Goal: Transaction & Acquisition: Purchase product/service

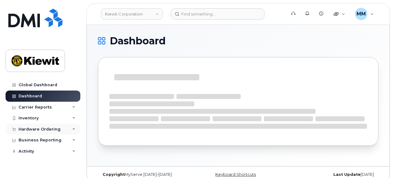
click at [40, 131] on div "Hardware Ordering" at bounding box center [43, 128] width 75 height 11
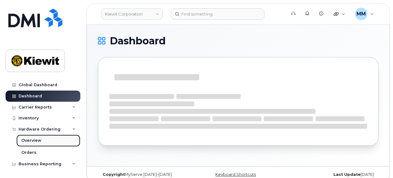
click at [38, 140] on div "Overview" at bounding box center [31, 140] width 20 height 6
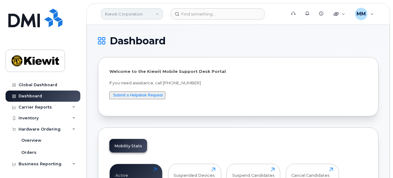
click at [160, 11] on link "Kiewit Corporation" at bounding box center [132, 13] width 62 height 11
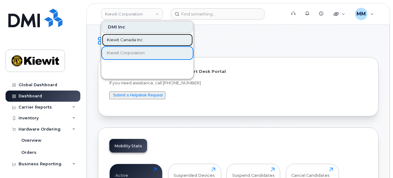
click at [148, 35] on link "Kiewit Canada Inc" at bounding box center [147, 40] width 91 height 12
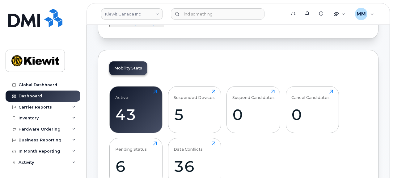
scroll to position [62, 0]
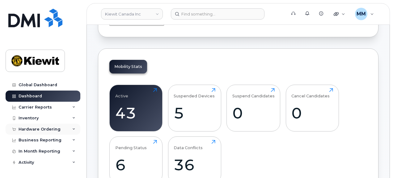
click at [34, 132] on div "Hardware Ordering" at bounding box center [43, 128] width 75 height 11
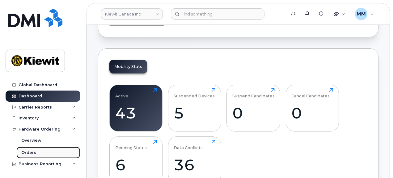
click at [32, 151] on div "Orders" at bounding box center [28, 152] width 15 height 6
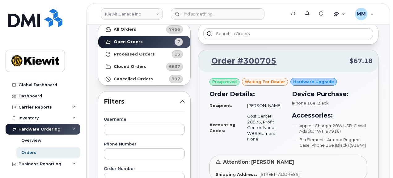
scroll to position [93, 0]
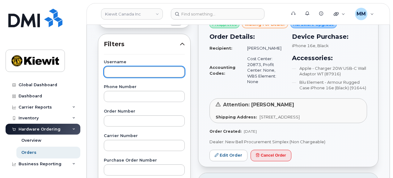
click at [139, 72] on input "text" at bounding box center [144, 71] width 81 height 11
paste input "[PERSON_NAME]"
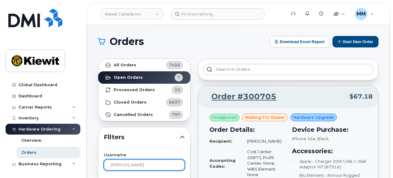
scroll to position [0, 0]
type input "[PERSON_NAME]"
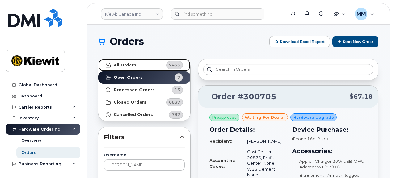
click at [149, 68] on link "All Orders 7456" at bounding box center [144, 65] width 92 height 12
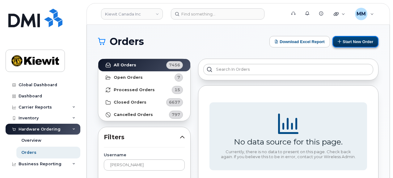
click at [348, 43] on button "Start New Order" at bounding box center [356, 41] width 46 height 11
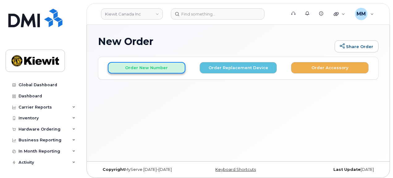
click at [152, 66] on button "Order New Number" at bounding box center [147, 67] width 78 height 11
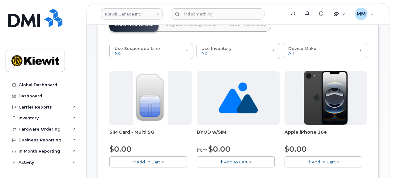
scroll to position [62, 0]
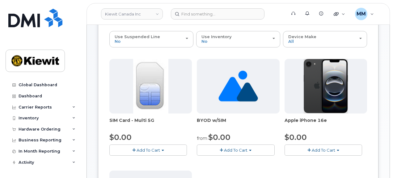
click at [312, 148] on span "Add To Cart" at bounding box center [324, 149] width 24 height 5
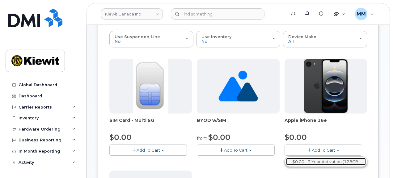
click at [306, 160] on link "$0.00 - 3 Year Activation (128GB)" at bounding box center [326, 161] width 80 height 8
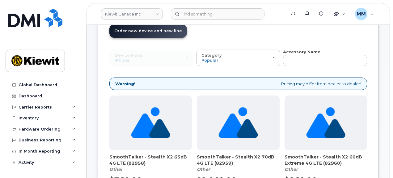
scroll to position [31, 0]
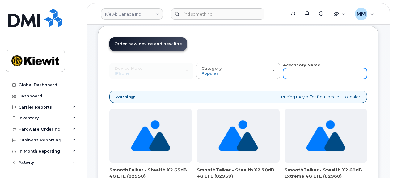
click at [297, 71] on input "text" at bounding box center [325, 73] width 84 height 11
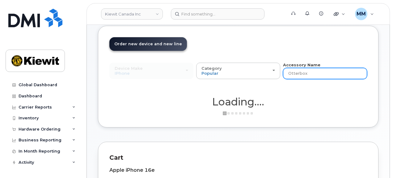
type input "Otterbox"
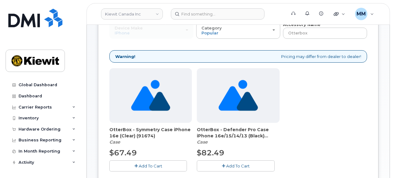
scroll to position [93, 0]
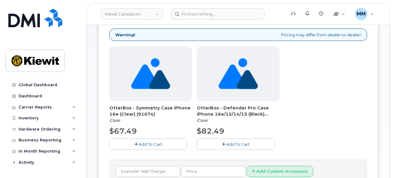
click at [161, 144] on span "Add To Cart" at bounding box center [151, 143] width 24 height 5
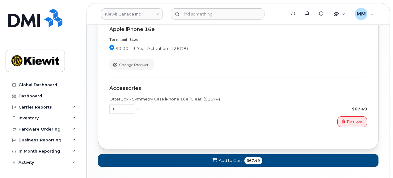
scroll to position [309, 0]
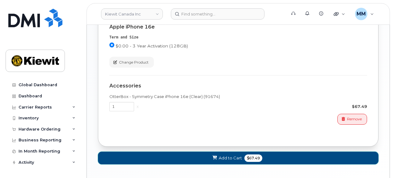
click at [267, 158] on button "Add to Cart $67.49" at bounding box center [238, 157] width 281 height 13
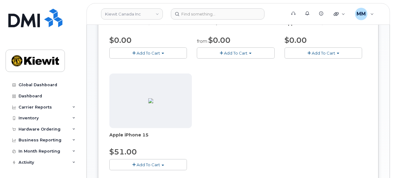
scroll to position [142, 0]
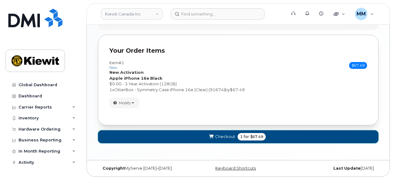
click at [271, 135] on button "Checkout 1 for $67.49" at bounding box center [238, 136] width 281 height 13
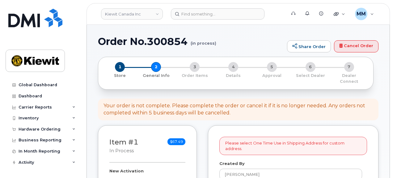
select select
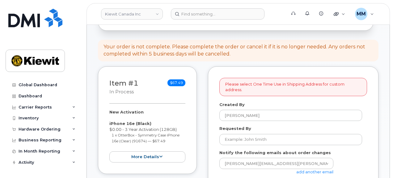
scroll to position [93, 0]
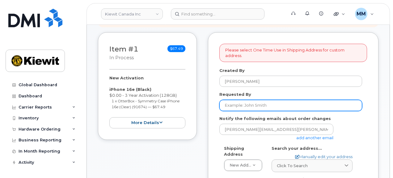
click at [243, 101] on input "Requested By" at bounding box center [291, 105] width 143 height 11
paste input "[PERSON_NAME]"
type input "[PERSON_NAME]"
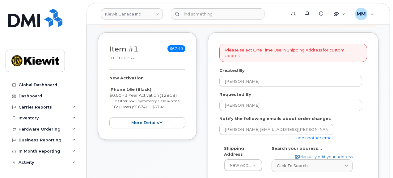
click at [306, 135] on link "add another email" at bounding box center [315, 137] width 37 height 5
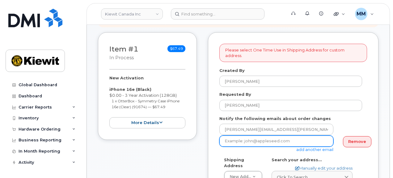
click at [241, 136] on input "email" at bounding box center [277, 140] width 114 height 11
paste input "Kayla.Arrington"
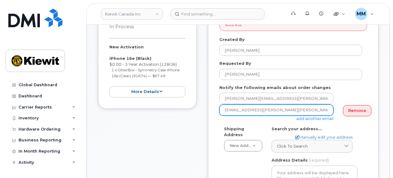
type input "Kayla.Arrington@kiewit.com"
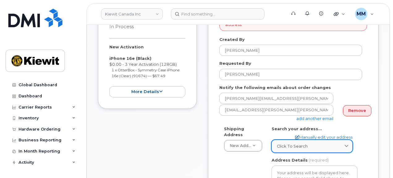
click at [286, 143] on span "Click to search" at bounding box center [292, 146] width 31 height 6
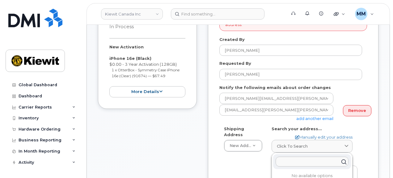
click at [284, 156] on input "text" at bounding box center [312, 161] width 73 height 10
paste input "10333 Southport Rd SW, Calgary, AB T2W 3X6"
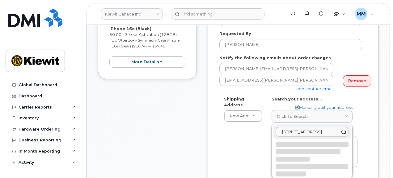
scroll to position [155, 0]
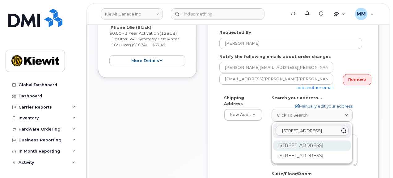
type input "10333 Southport Rd SW, Calgary, AB T2W 3X6"
click at [286, 144] on div "10333 Southport Rd SW Calgary AB T2W 3X6" at bounding box center [312, 145] width 78 height 10
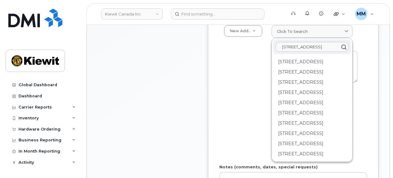
scroll to position [247, 0]
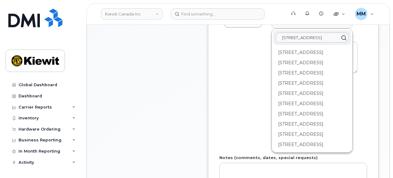
click at [248, 120] on div "Shipping Address New Address New Address Beaver Marine Limited Cahill-Ganotec, …" at bounding box center [291, 76] width 143 height 148
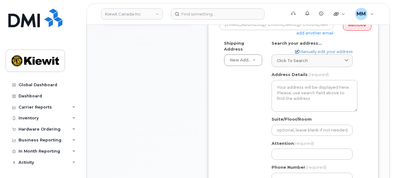
scroll to position [186, 0]
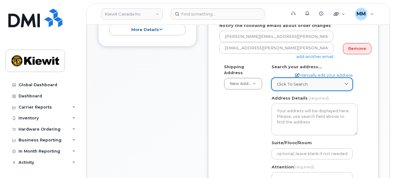
click at [336, 81] on div "Click to search" at bounding box center [312, 84] width 71 height 6
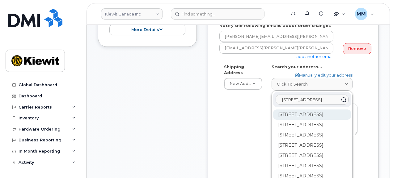
scroll to position [0, 0]
click at [317, 111] on div "100-10333 Southport Rd SW Calgary AB T2W 3X6" at bounding box center [312, 114] width 78 height 10
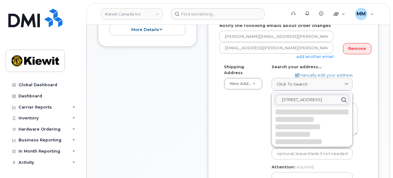
select select
type textarea "100-10333 Southport Rd SW CALGARY AB T2W 3X6 CANADA"
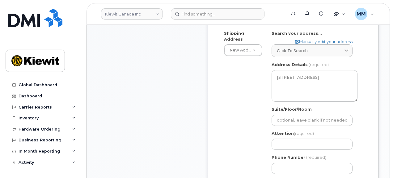
scroll to position [216, 0]
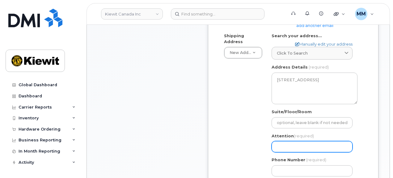
click at [278, 141] on input "Attention (required)" at bounding box center [312, 146] width 81 height 11
paste input "Lyndon Sherwood"
type input "Lyndon Sherwood"
select select
type input "Lyndon Sherwood"
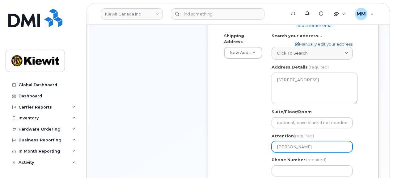
select select
type input "Lyndon Sherwood a"
select select
type input "Lyndon Sherwood an"
select select
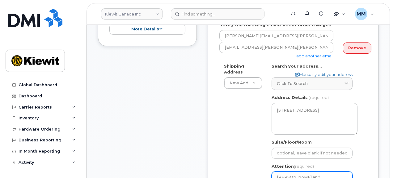
scroll to position [186, 0]
type input "Lyndon Sherwood and"
click at [332, 172] on input "Lyndon Sherwood and" at bounding box center [312, 177] width 81 height 11
paste input "Damien Torres"
select select
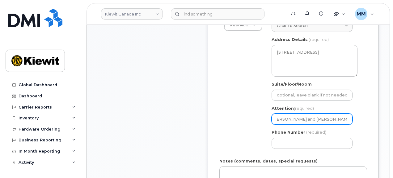
scroll to position [247, 0]
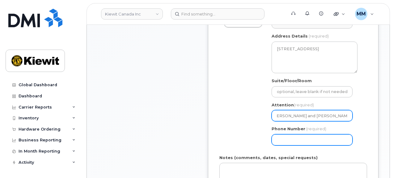
type input "Lyndon Sherwood and Damien Torres"
click at [297, 134] on input "Phone Number" at bounding box center [312, 139] width 81 height 11
type input "877772770"
select select
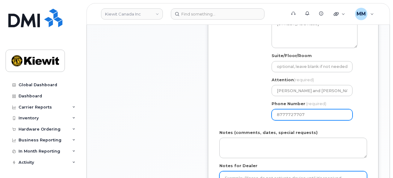
scroll to position [278, 0]
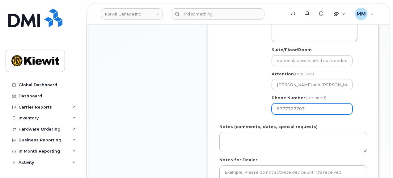
type input "8777727707"
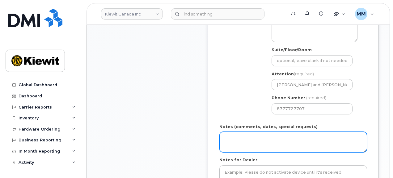
click at [229, 131] on textarea "Notes (comments, dates, special requests)" at bounding box center [294, 141] width 148 height 20
paste textarea "Please ship ASAP"
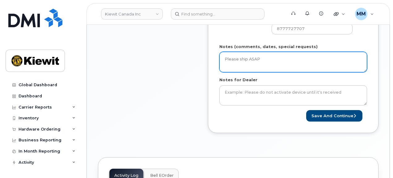
scroll to position [371, 0]
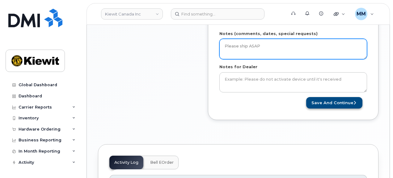
type textarea "Please ship ASAP"
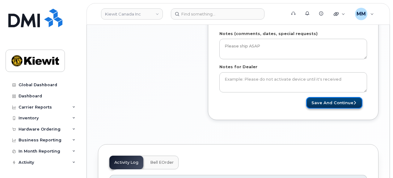
click at [317, 98] on button "Save and Continue" at bounding box center [334, 102] width 56 height 11
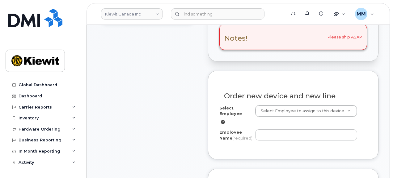
scroll to position [216, 0]
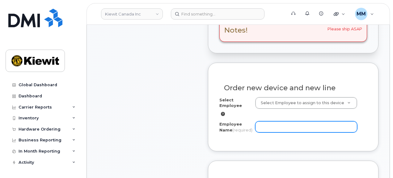
click at [267, 121] on input "Employee Name (required)" at bounding box center [306, 126] width 102 height 11
paste input "[PERSON_NAME]"
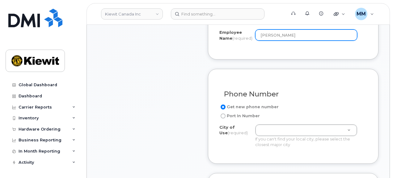
scroll to position [309, 0]
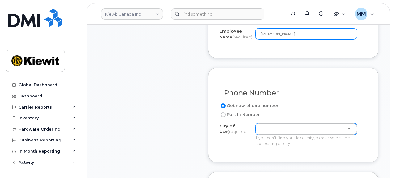
type input "[PERSON_NAME]"
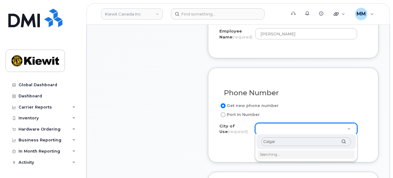
type input "[GEOGRAPHIC_DATA]"
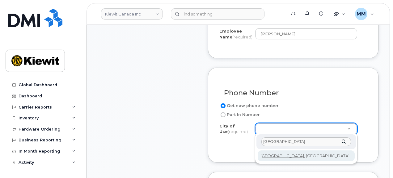
type input "88"
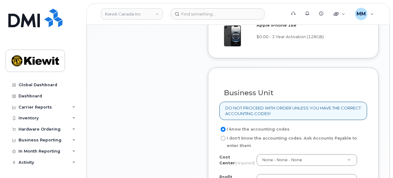
scroll to position [526, 0]
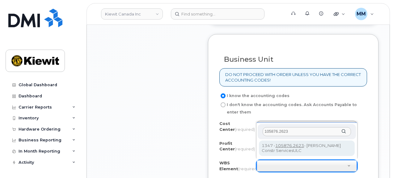
type input "105876.2623"
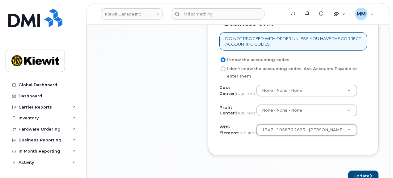
scroll to position [619, 0]
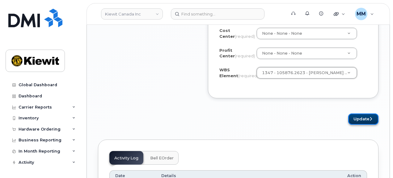
click at [365, 119] on button "Update" at bounding box center [364, 118] width 30 height 11
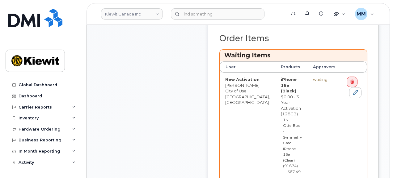
scroll to position [309, 0]
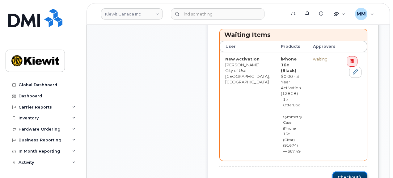
click at [345, 171] on button "Checkout" at bounding box center [350, 176] width 35 height 11
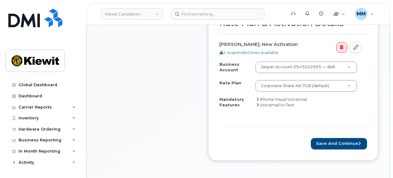
scroll to position [402, 0]
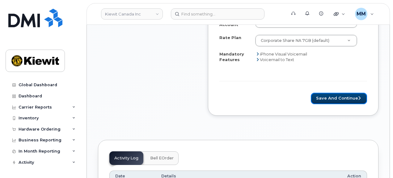
drag, startPoint x: 328, startPoint y: 88, endPoint x: 289, endPoint y: 102, distance: 41.7
click at [328, 92] on button "Save and Continue" at bounding box center [339, 97] width 56 height 11
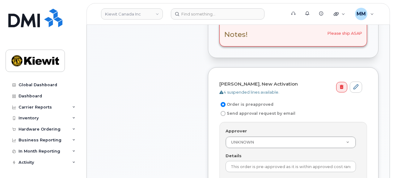
scroll to position [216, 0]
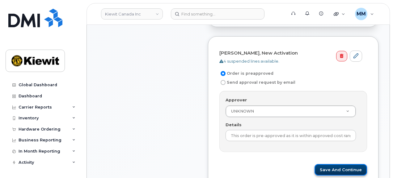
drag, startPoint x: 331, startPoint y: 160, endPoint x: 318, endPoint y: 162, distance: 13.4
click at [331, 164] on button "Save and Continue" at bounding box center [341, 169] width 53 height 11
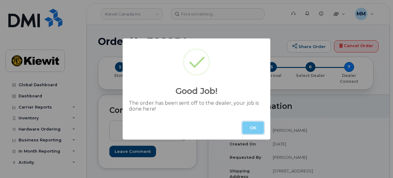
click at [254, 130] on button "OK" at bounding box center [253, 127] width 22 height 12
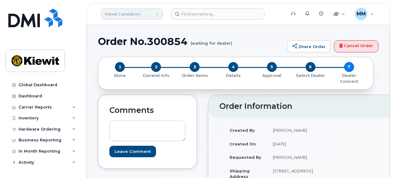
click at [157, 13] on link "Kiewit Canada Inc" at bounding box center [132, 13] width 62 height 11
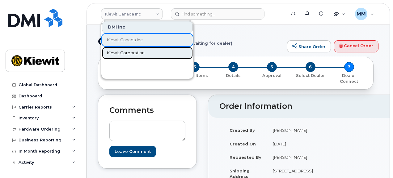
click at [135, 52] on span "Kiewit Corporation" at bounding box center [126, 53] width 38 height 6
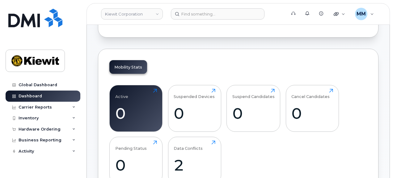
scroll to position [93, 0]
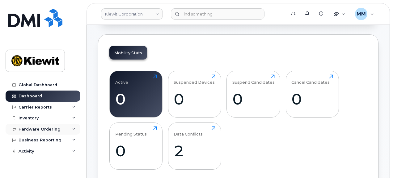
click at [50, 133] on div "Hardware Ordering" at bounding box center [43, 128] width 75 height 11
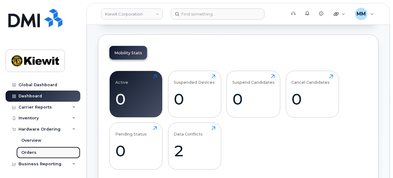
click at [42, 151] on link "Orders" at bounding box center [48, 152] width 64 height 12
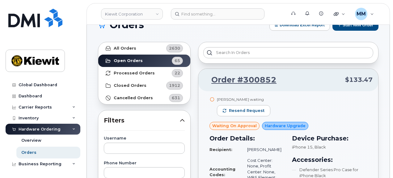
scroll to position [31, 0]
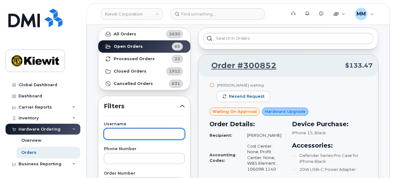
click at [121, 132] on input "text" at bounding box center [144, 133] width 81 height 11
paste input "Kraig Blim"
type input "Kraig Blim"
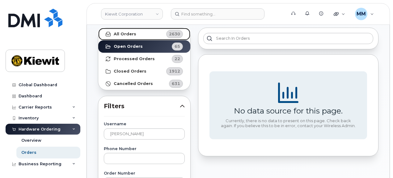
click at [142, 39] on link "All Orders 2630" at bounding box center [144, 34] width 92 height 12
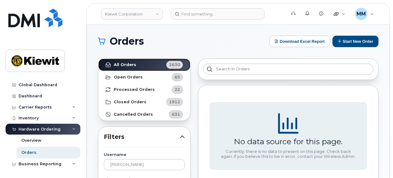
scroll to position [0, 0]
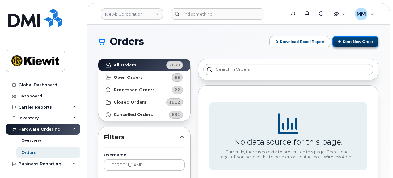
click at [350, 44] on button "Start New Order" at bounding box center [356, 41] width 46 height 11
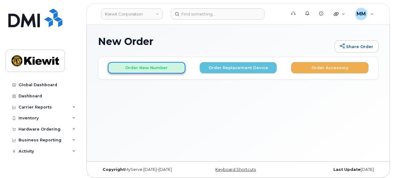
click at [161, 70] on button "Order New Number" at bounding box center [147, 67] width 78 height 11
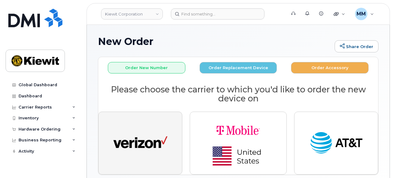
click at [168, 135] on button "button" at bounding box center [140, 142] width 84 height 62
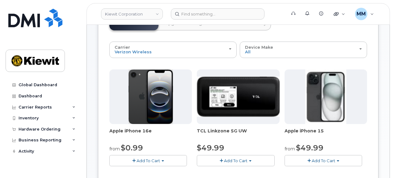
scroll to position [62, 0]
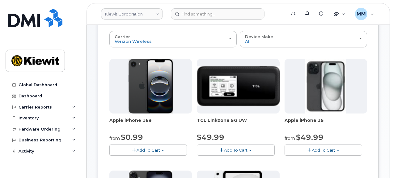
click at [163, 152] on button "Add To Cart" at bounding box center [148, 149] width 78 height 11
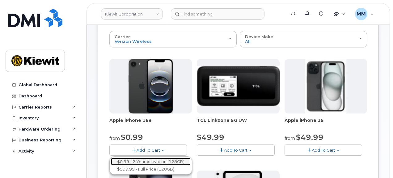
click at [159, 161] on link "$0.99 - 2 Year Activation (128GB)" at bounding box center [151, 161] width 80 height 8
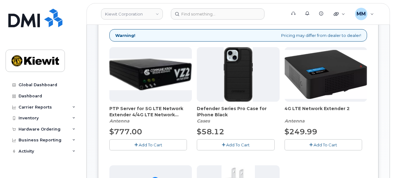
scroll to position [93, 0]
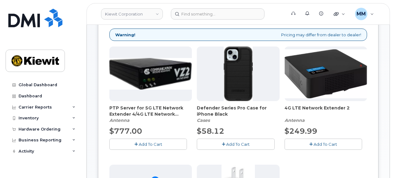
click at [242, 144] on span "Add To Cart" at bounding box center [238, 143] width 24 height 5
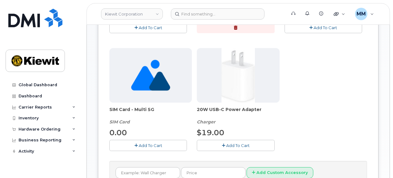
scroll to position [216, 0]
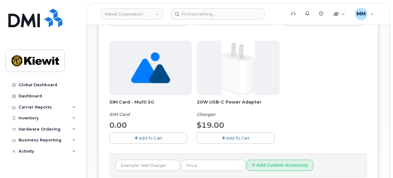
click at [236, 139] on span "Add To Cart" at bounding box center [238, 137] width 24 height 5
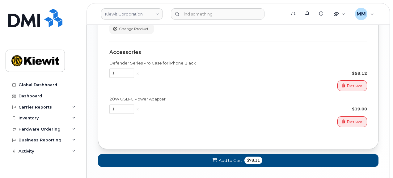
scroll to position [495, 0]
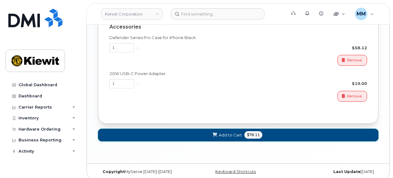
click at [207, 134] on button "Add to Cart $78.11" at bounding box center [238, 134] width 281 height 13
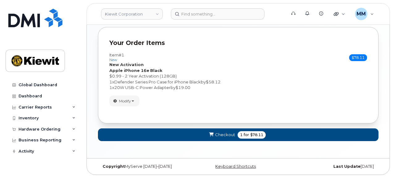
scroll to position [259, 0]
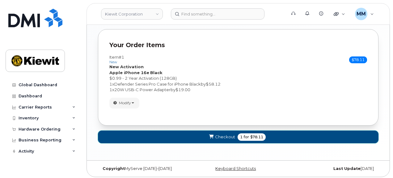
click at [226, 135] on span "Checkout" at bounding box center [225, 137] width 20 height 6
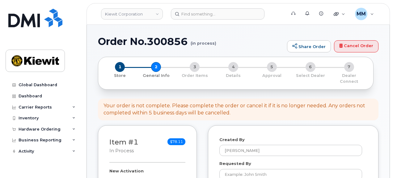
select select
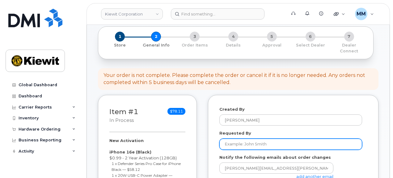
scroll to position [31, 0]
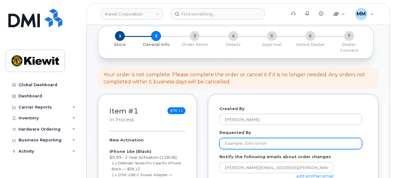
click at [238, 138] on input "Requested By" at bounding box center [291, 143] width 143 height 11
paste input "[PERSON_NAME]"
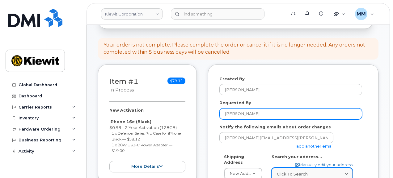
scroll to position [62, 0]
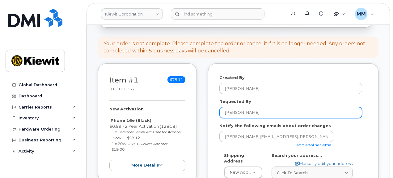
type input "[PERSON_NAME]"
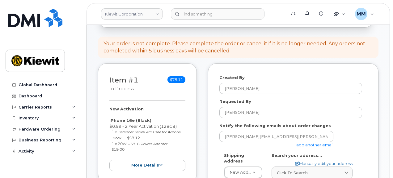
click at [308, 142] on link "add another email" at bounding box center [315, 144] width 37 height 5
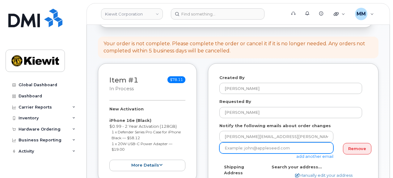
click at [228, 142] on input "email" at bounding box center [277, 147] width 114 height 11
paste input "Kayla.Arrington"
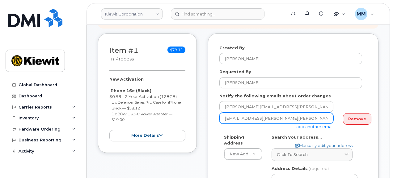
scroll to position [93, 0]
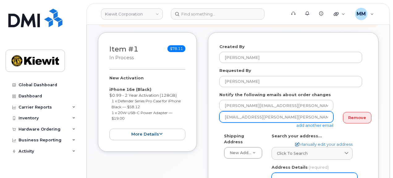
type input "Kayla.Arrington@kiewit.com"
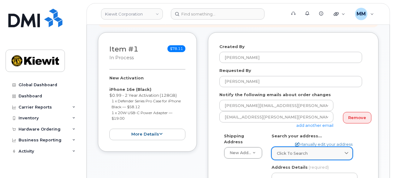
click at [332, 150] on div "Click to search" at bounding box center [312, 153] width 71 height 6
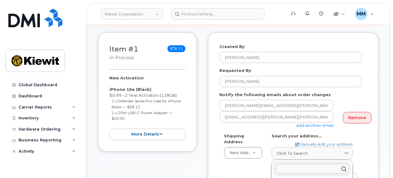
click at [304, 163] on input "text" at bounding box center [312, 168] width 73 height 10
paste input "10055 Trainstation Circle, Lone Tree, CO 80124"
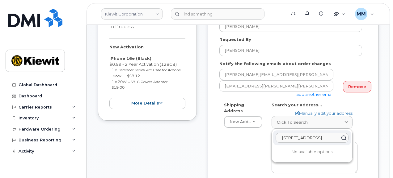
scroll to position [155, 0]
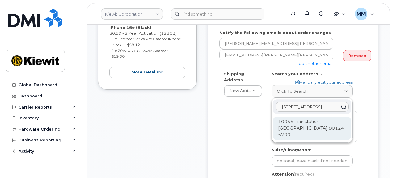
type input "10055 Trainstation Circle, Lone Tree, CO 80124"
click at [292, 120] on div "10055 Trainstation Cir Lone Tree CO 80124-5700" at bounding box center [312, 127] width 78 height 23
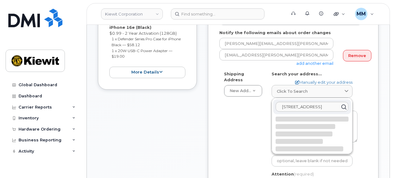
select select
type textarea "10055 Trainstation Cir LONE TREE CO 80124-5700 UNITED STATES"
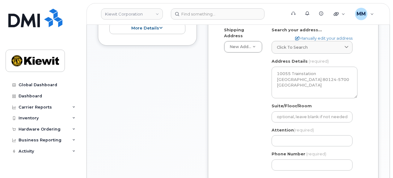
scroll to position [216, 0]
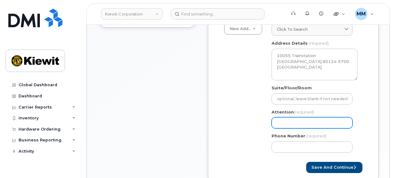
click at [282, 117] on input "Attention (required)" at bounding box center [312, 122] width 81 height 11
paste input "[PERSON_NAME]"
select select
type input "[PERSON_NAME]"
select select
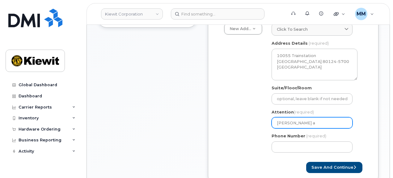
type input "Kraig Blim ad"
select select
type input "Kraig Blim adn"
select select
type input "Kraig Blim ad"
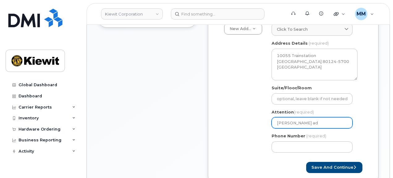
select select
type input "Kraig Blim a"
select select
type input "Kraig Blim an"
select select
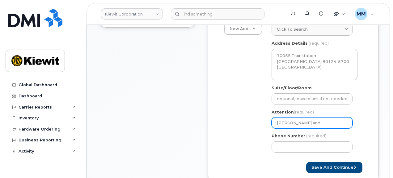
click at [319, 121] on input "Kraig Blim and" at bounding box center [312, 122] width 81 height 11
paste input "Timothy Kinder"
type input "[PERSON_NAME] and [PERSON_NAME]"
select select
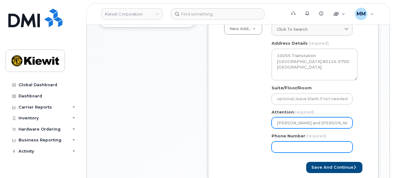
type input "[PERSON_NAME] and [PERSON_NAME]"
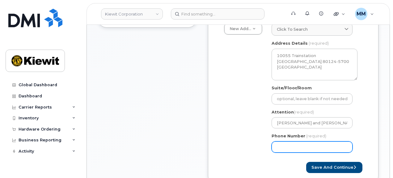
click at [295, 143] on input "Phone Number" at bounding box center [312, 146] width 81 height 11
type input "877772770"
select select
type input "8777727707"
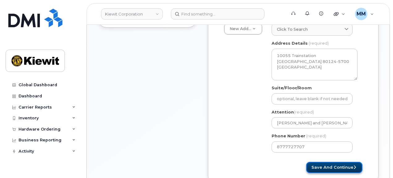
click at [322, 161] on button "Save and Continue" at bounding box center [334, 166] width 56 height 11
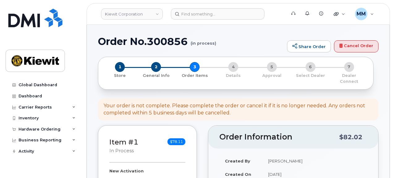
select select
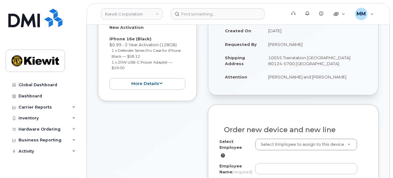
scroll to position [155, 0]
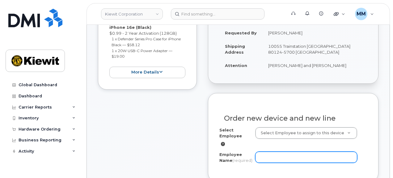
click at [268, 151] on input "Employee Name (required)" at bounding box center [306, 156] width 102 height 11
paste input "[PERSON_NAME]"
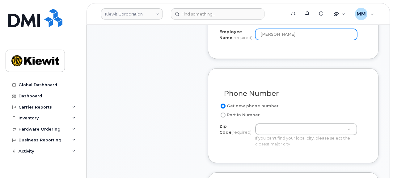
scroll to position [278, 0]
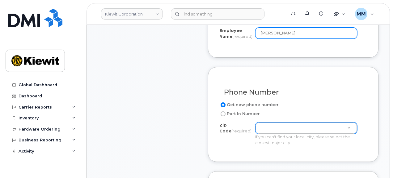
type input "[PERSON_NAME]"
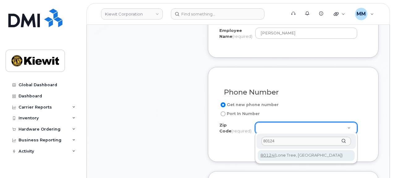
type input "80124"
type input "80124 (Lone Tree, CO)"
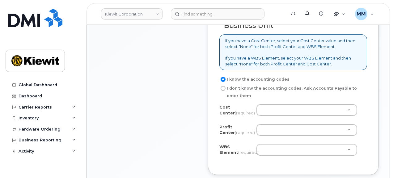
scroll to position [557, 0]
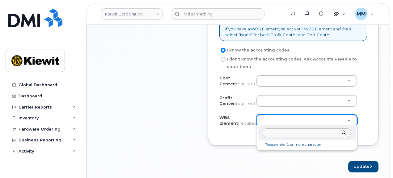
click at [275, 131] on input "text" at bounding box center [307, 132] width 88 height 9
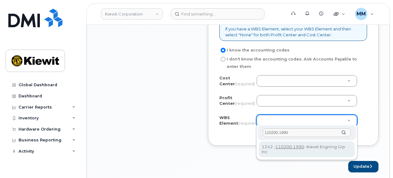
type input "110200.1990"
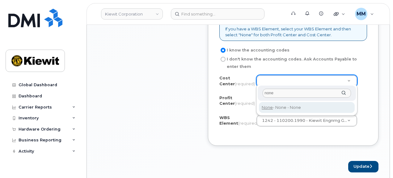
type input "none"
type input "None"
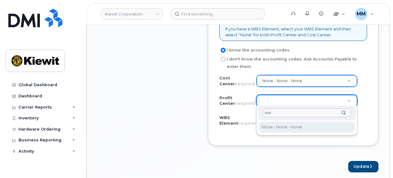
type input "none"
select select "None"
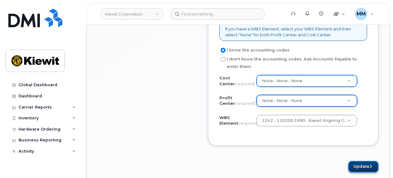
click at [355, 161] on button "Update" at bounding box center [364, 166] width 30 height 11
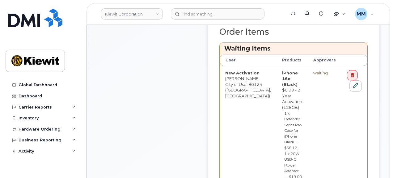
scroll to position [309, 0]
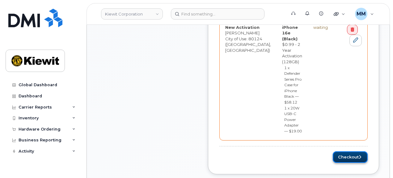
click at [353, 151] on button "Checkout" at bounding box center [350, 156] width 35 height 11
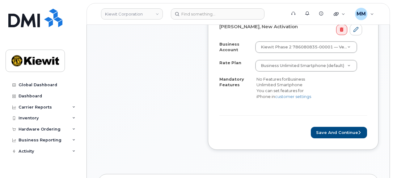
scroll to position [278, 0]
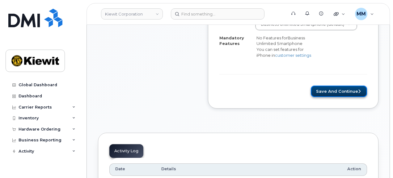
click at [327, 86] on button "Save and Continue" at bounding box center [339, 90] width 56 height 11
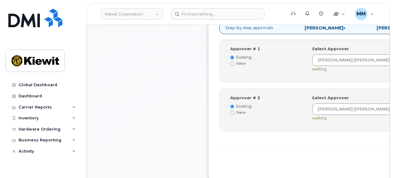
scroll to position [278, 0]
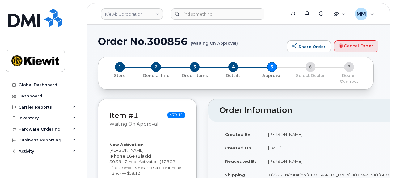
drag, startPoint x: 45, startPoint y: 126, endPoint x: 36, endPoint y: 141, distance: 17.6
click at [45, 126] on div "Hardware Ordering" at bounding box center [40, 128] width 42 height 5
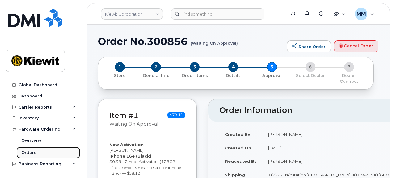
click at [36, 151] on link "Orders" at bounding box center [48, 152] width 64 height 12
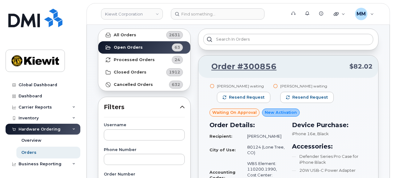
scroll to position [31, 0]
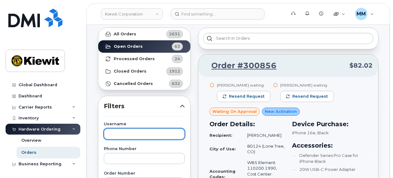
click at [126, 131] on input "text" at bounding box center [144, 133] width 81 height 11
paste input "Jim Walker"
type input "[PERSON_NAME]"
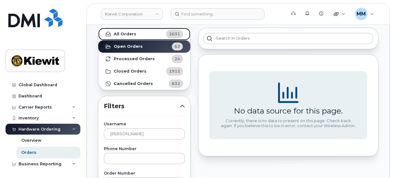
click at [158, 32] on link "All Orders 2631" at bounding box center [144, 34] width 92 height 12
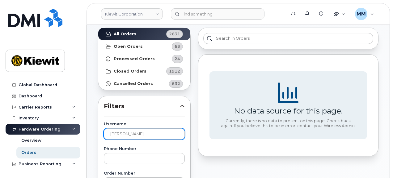
drag, startPoint x: 156, startPoint y: 127, endPoint x: 156, endPoint y: 134, distance: 7.1
click at [156, 127] on div "Username Jim Walker" at bounding box center [144, 130] width 81 height 17
click at [156, 134] on input "[PERSON_NAME]" at bounding box center [144, 133] width 81 height 11
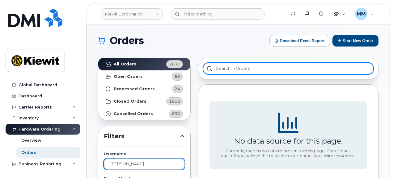
scroll to position [0, 0]
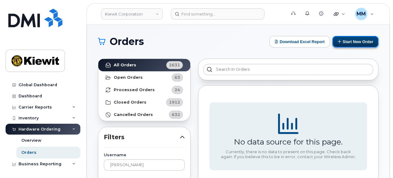
click at [361, 42] on button "Start New Order" at bounding box center [356, 41] width 46 height 11
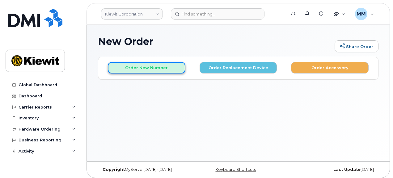
click at [139, 65] on button "Order New Number" at bounding box center [147, 67] width 78 height 11
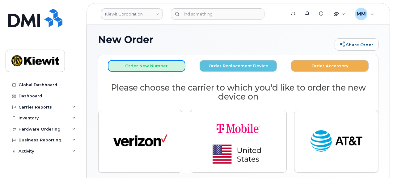
scroll to position [1, 0]
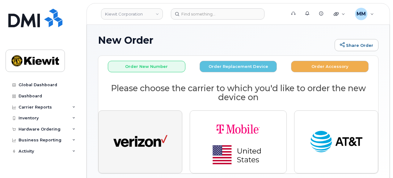
click at [152, 141] on img "button" at bounding box center [140, 142] width 54 height 28
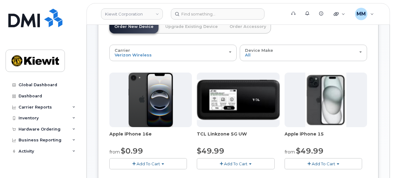
scroll to position [63, 0]
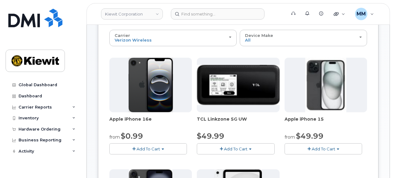
click at [158, 144] on button "Add To Cart" at bounding box center [148, 148] width 78 height 11
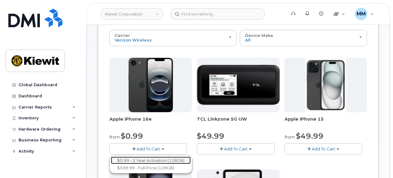
click at [156, 156] on link "$0.99 - 2 Year Activation (128GB)" at bounding box center [151, 160] width 80 height 8
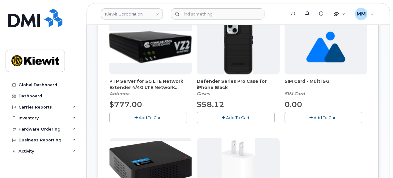
scroll to position [94, 0]
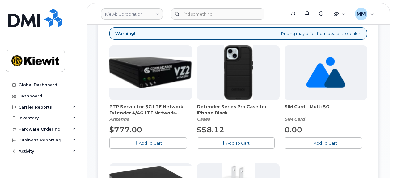
click at [238, 141] on span "Add To Cart" at bounding box center [238, 142] width 24 height 5
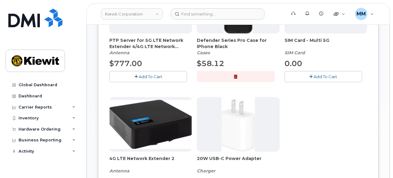
scroll to position [187, 0]
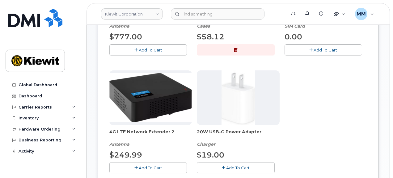
click at [239, 165] on span "Add To Cart" at bounding box center [238, 167] width 24 height 5
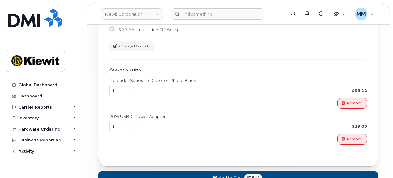
scroll to position [465, 0]
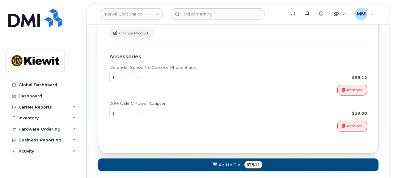
click at [235, 161] on span "Add to Cart" at bounding box center [230, 164] width 23 height 6
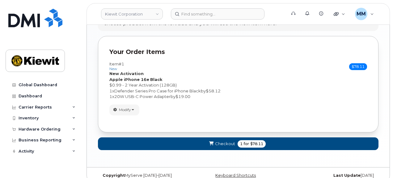
scroll to position [374, 0]
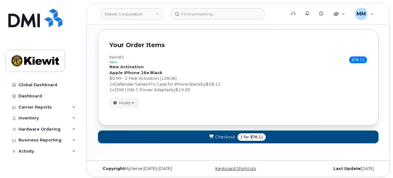
click at [232, 137] on span "Checkout" at bounding box center [225, 137] width 20 height 6
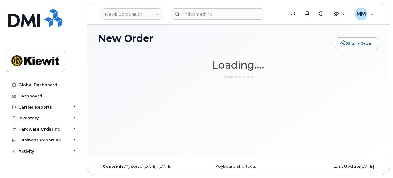
scroll to position [3, 0]
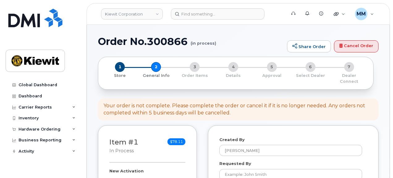
select select
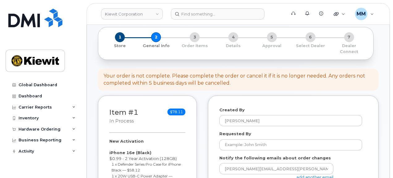
scroll to position [31, 0]
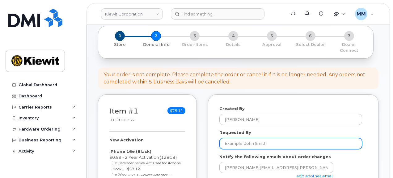
click at [236, 138] on input "Requested By" at bounding box center [291, 143] width 143 height 11
paste input "[PERSON_NAME]"
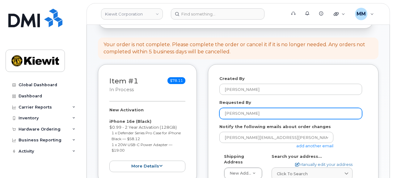
scroll to position [62, 0]
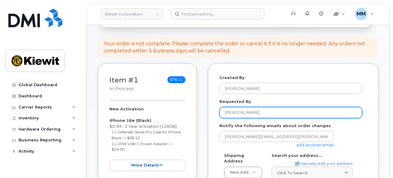
type input "[PERSON_NAME]"
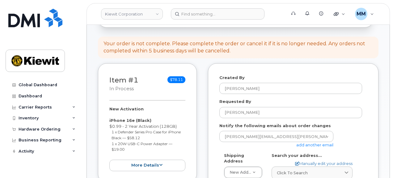
click at [309, 142] on link "add another email" at bounding box center [315, 144] width 37 height 5
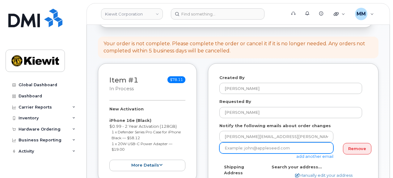
click at [228, 144] on input "email" at bounding box center [277, 147] width 114 height 11
paste input "Kayla.[PERSON_NAME]"
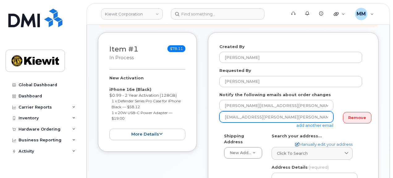
scroll to position [124, 0]
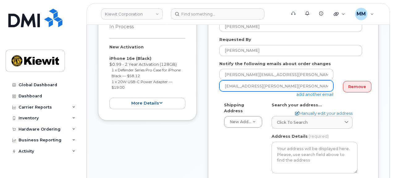
type input "[EMAIL_ADDRESS][PERSON_NAME][PERSON_NAME][DOMAIN_NAME]"
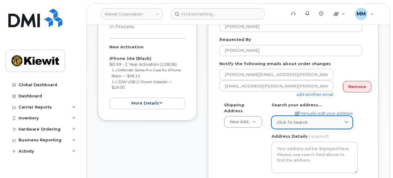
click at [349, 119] on span at bounding box center [347, 122] width 6 height 6
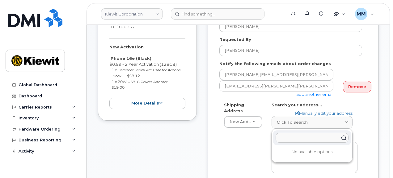
click at [300, 133] on input "text" at bounding box center [312, 137] width 73 height 10
paste input "[STREET_ADDRESS]"
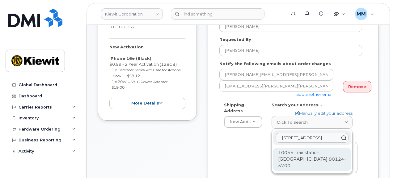
type input "[STREET_ADDRESS]"
click at [295, 149] on div "10055 Trainstation [GEOGRAPHIC_DATA] 80124-5700" at bounding box center [312, 158] width 78 height 23
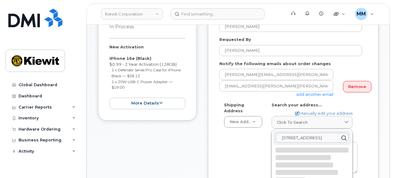
select select
type textarea "10055 Trainstation [GEOGRAPHIC_DATA] 80124-5700 [GEOGRAPHIC_DATA]"
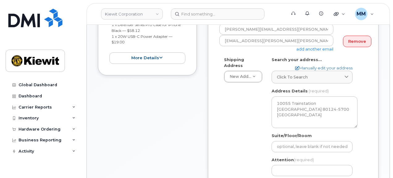
scroll to position [186, 0]
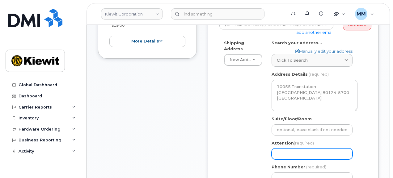
click at [281, 148] on input "Attention (required)" at bounding box center [312, 153] width 81 height 11
paste input "[PERSON_NAME]"
select select
type input "[PERSON_NAME]"
select select
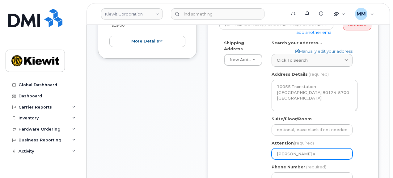
type input "[PERSON_NAME] an"
select select
type input "[PERSON_NAME] and"
click at [319, 148] on input "[PERSON_NAME] and" at bounding box center [312, 153] width 81 height 11
paste input "[PERSON_NAME]"
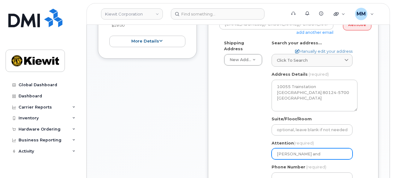
select select
type input "[PERSON_NAME] and [PERSON_NAME]"
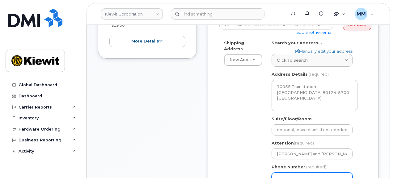
click at [282, 175] on input "Phone Number" at bounding box center [312, 177] width 81 height 11
type input "877772770"
select select
type input "8777727707"
click at [285, 173] on input "8777727707" at bounding box center [312, 177] width 81 height 11
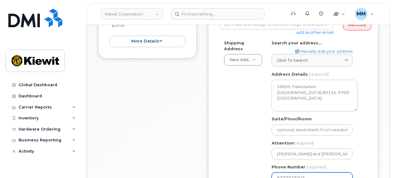
select select
click at [294, 172] on input "Phone Number" at bounding box center [312, 177] width 81 height 11
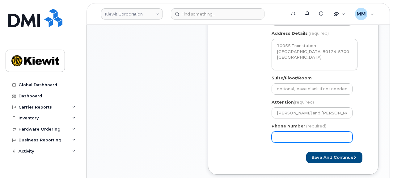
scroll to position [247, 0]
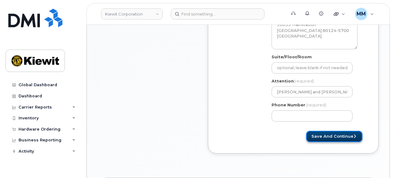
click at [334, 131] on button "Save and Continue" at bounding box center [334, 136] width 56 height 11
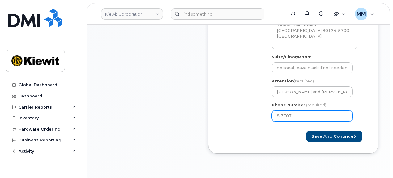
drag, startPoint x: 291, startPoint y: 110, endPoint x: 239, endPoint y: 105, distance: 52.2
click at [239, 105] on div "Shipping Address New Address New Address 10055 Trainstation Cir CO Lone Tree Se…" at bounding box center [291, 52] width 143 height 148
type input "877772770"
select select
type input "8777727707"
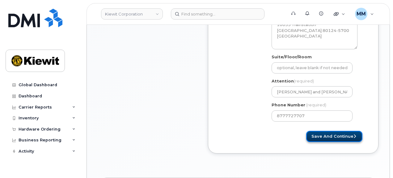
click at [315, 131] on button "Save and Continue" at bounding box center [334, 136] width 56 height 11
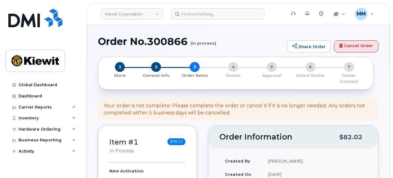
select select
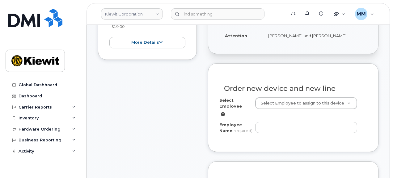
scroll to position [186, 0]
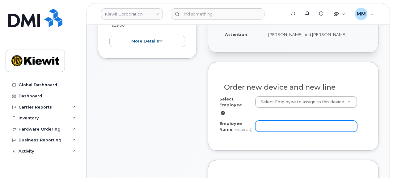
click at [280, 121] on input "Employee Name (required)" at bounding box center [306, 125] width 102 height 11
paste input "[PERSON_NAME]"
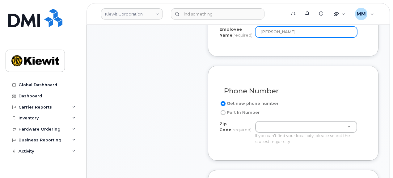
scroll to position [309, 0]
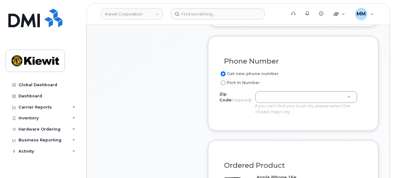
type input "[PERSON_NAME]"
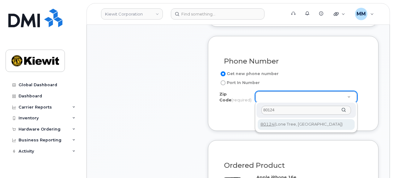
type input "80124"
type input "80124 (Lone Tree, CO)"
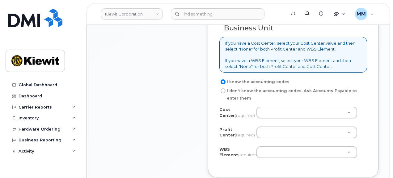
scroll to position [526, 0]
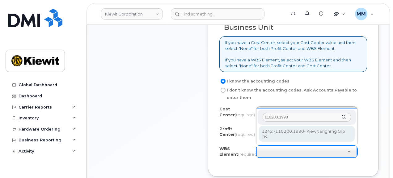
type input "110200.1990"
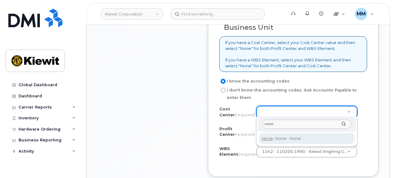
type input "none"
type input "None"
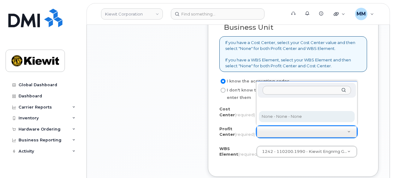
select select "None"
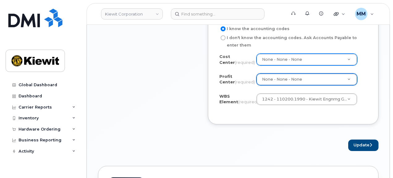
scroll to position [588, 0]
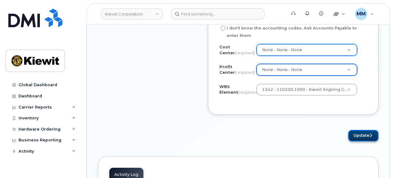
click at [355, 135] on button "Update" at bounding box center [364, 135] width 30 height 11
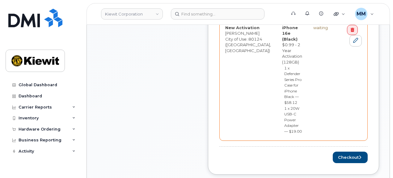
scroll to position [309, 0]
click at [340, 151] on button "Checkout" at bounding box center [350, 156] width 35 height 11
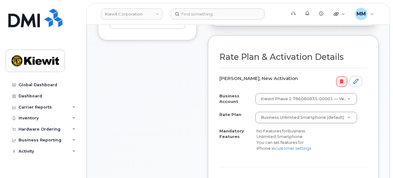
scroll to position [247, 0]
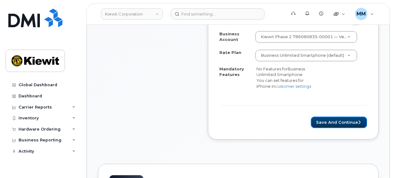
drag, startPoint x: 326, startPoint y: 116, endPoint x: 218, endPoint y: 133, distance: 109.6
click at [327, 116] on button "Save and Continue" at bounding box center [339, 121] width 56 height 11
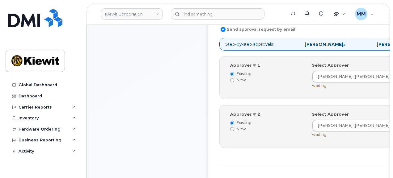
scroll to position [278, 0]
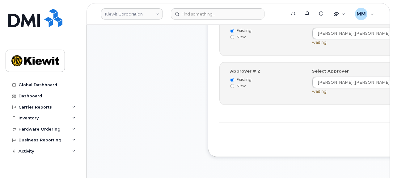
drag, startPoint x: 326, startPoint y: 139, endPoint x: 290, endPoint y: 148, distance: 37.1
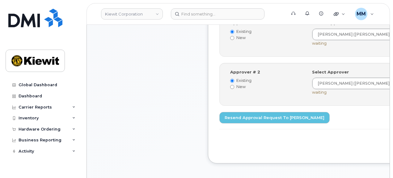
scroll to position [278, 0]
